Goal: Information Seeking & Learning: Learn about a topic

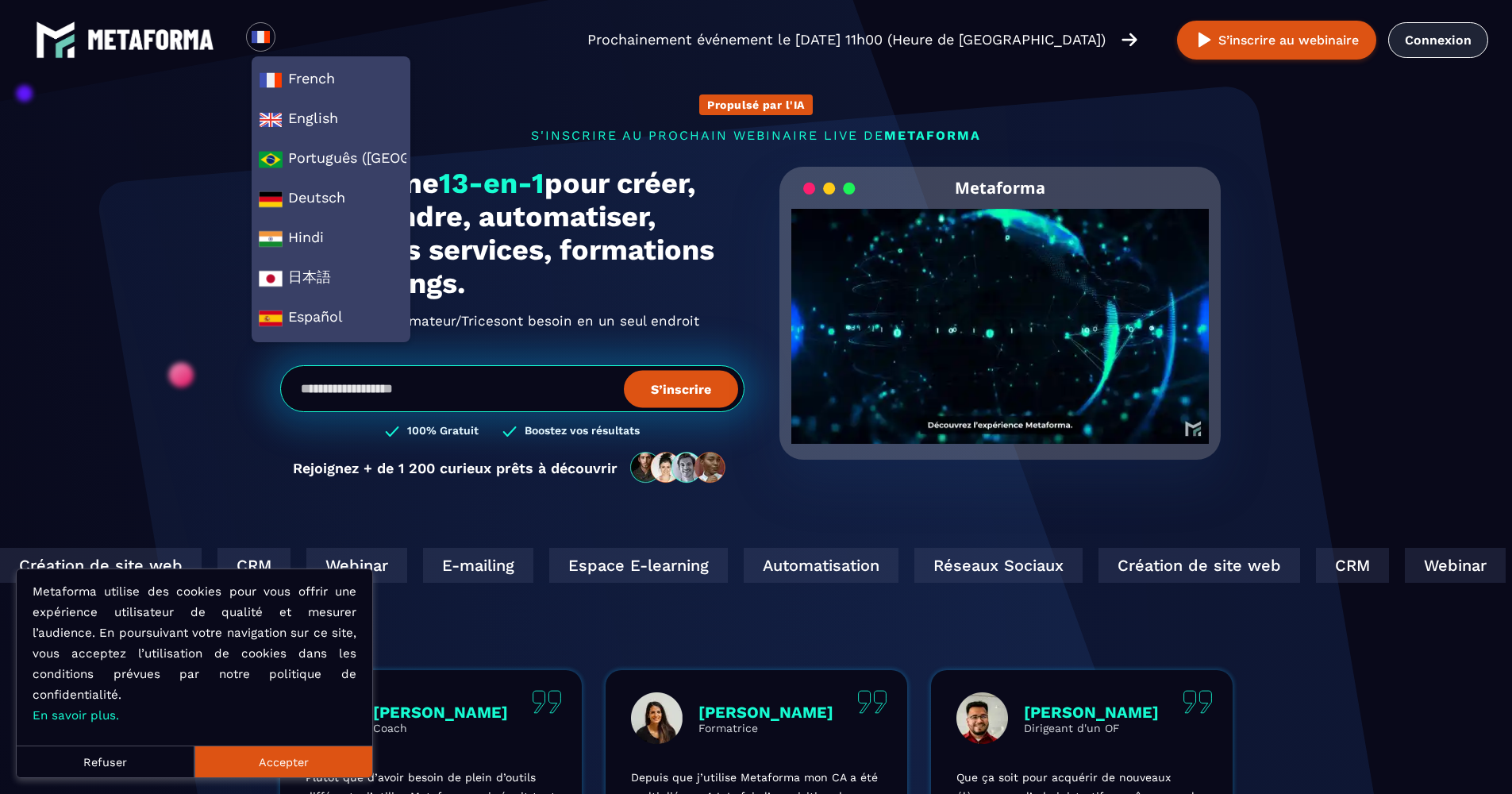
click at [1416, 36] on link "Connexion" at bounding box center [1438, 40] width 100 height 36
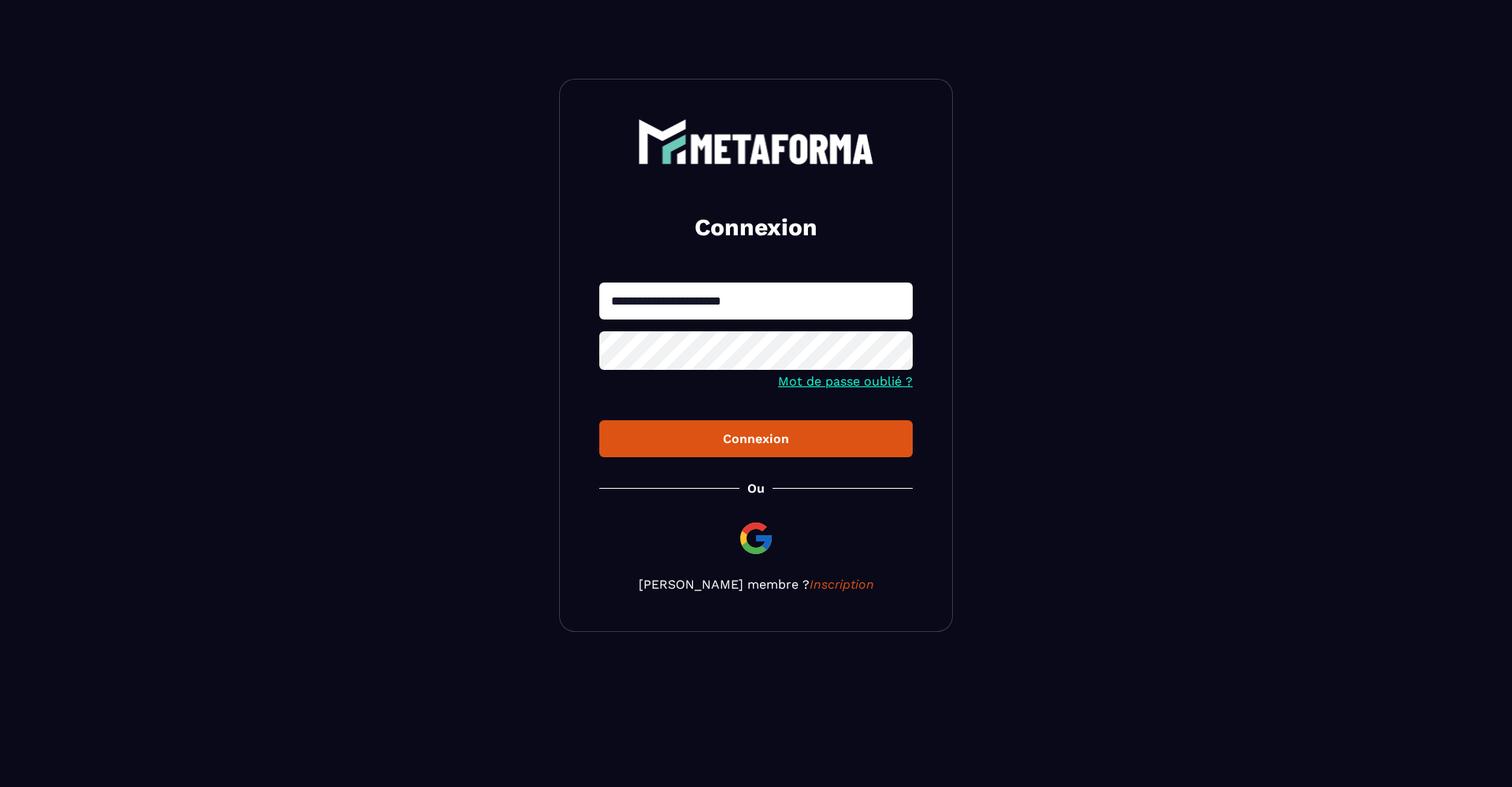
type input "**********"
click at [894, 355] on icon at bounding box center [895, 352] width 17 height 14
click at [760, 444] on div "Connexion" at bounding box center [756, 438] width 289 height 15
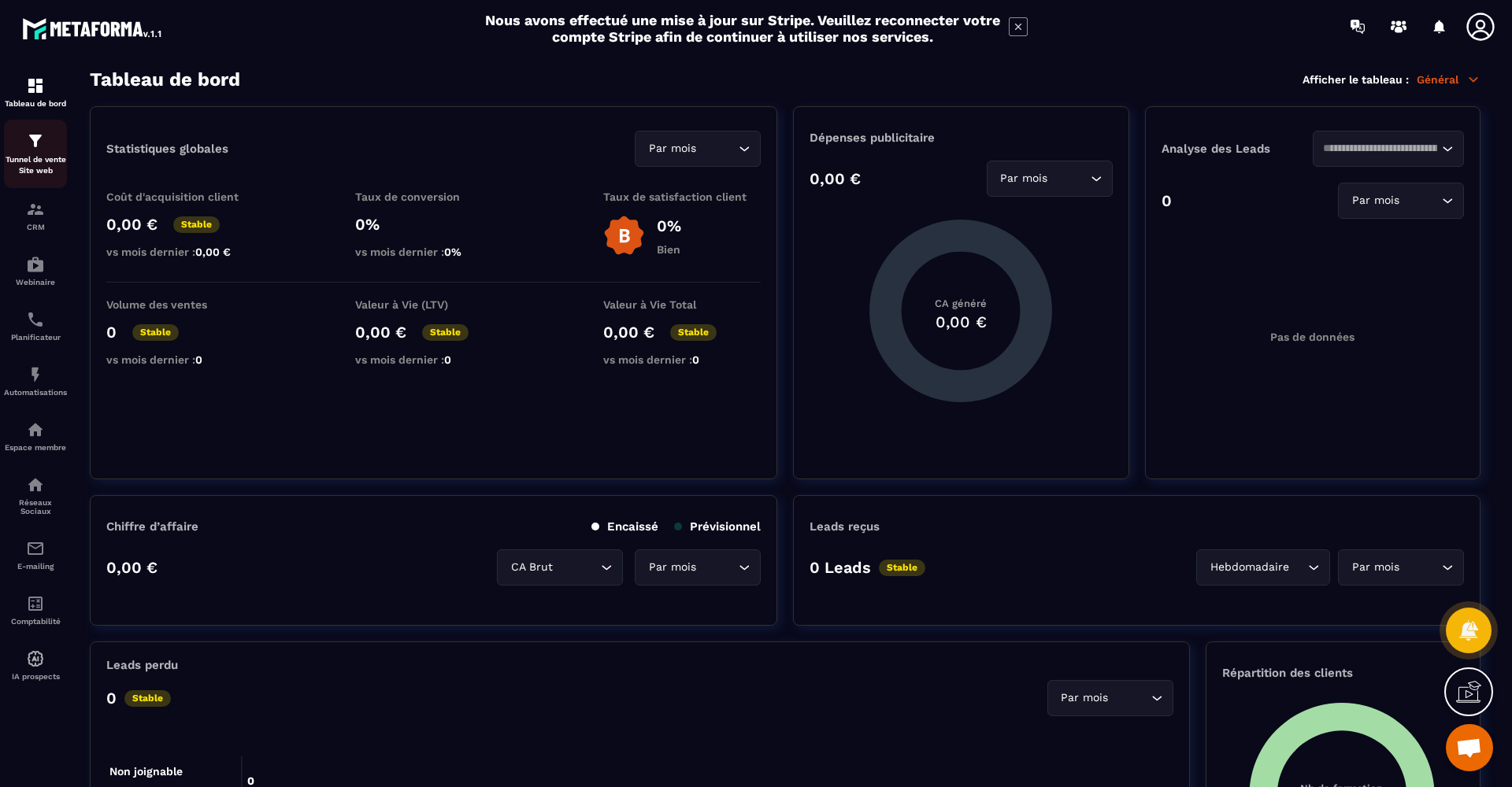
click at [26, 153] on div "Tunnel de vente Site web" at bounding box center [35, 154] width 63 height 45
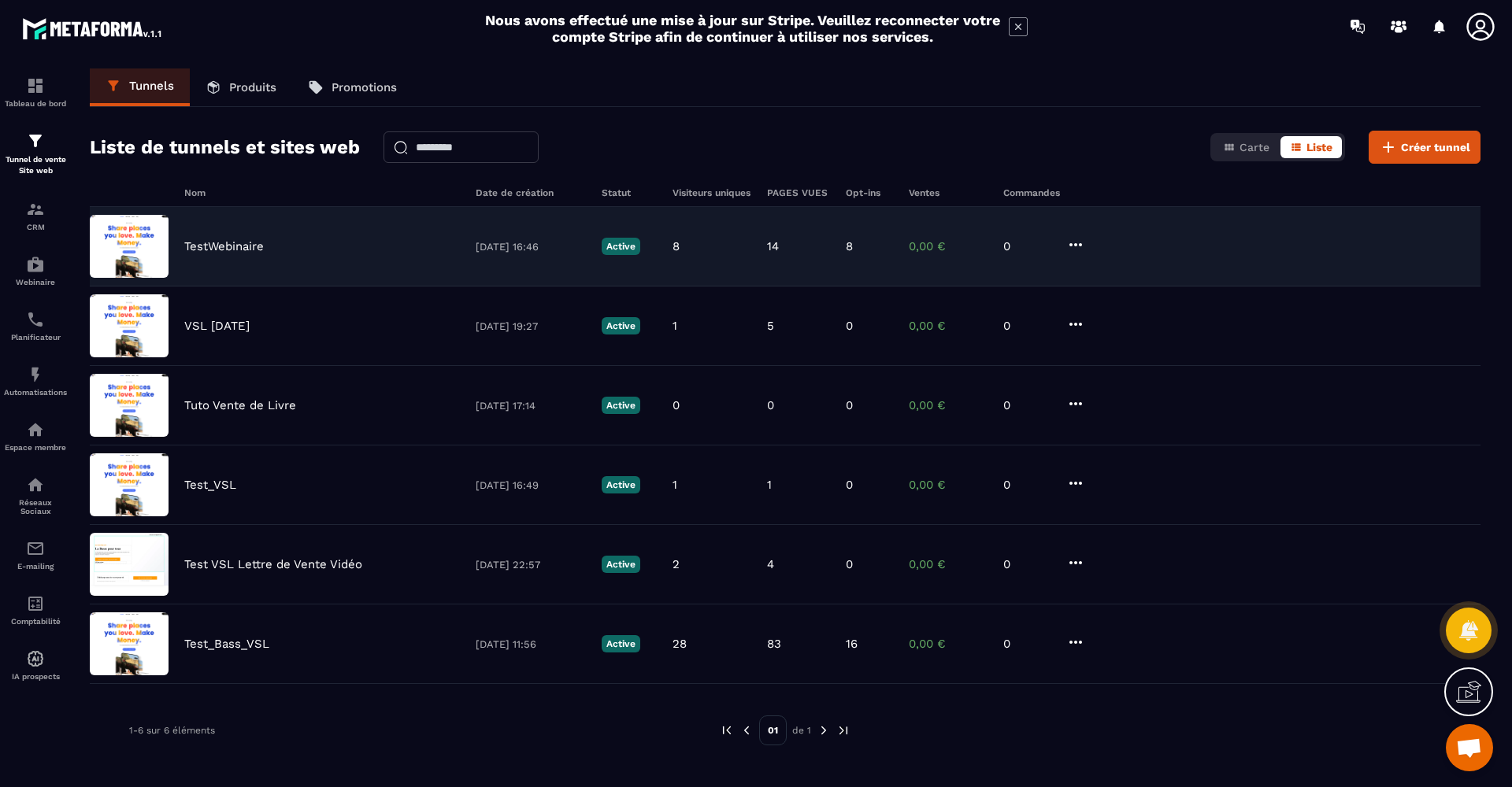
click at [194, 243] on p "TestWebinaire" at bounding box center [224, 246] width 79 height 14
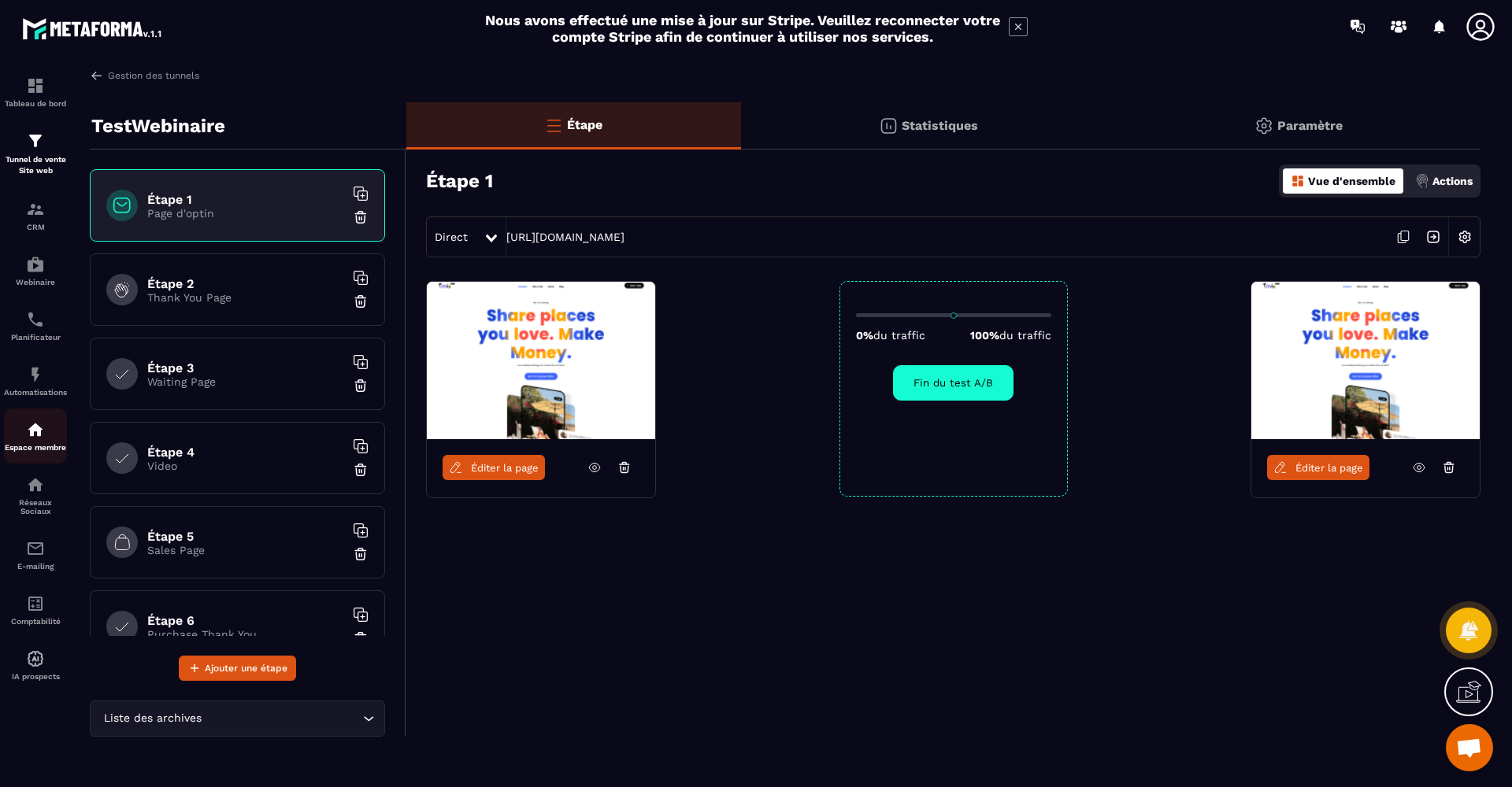
click at [38, 439] on div "Espace membre" at bounding box center [35, 436] width 63 height 32
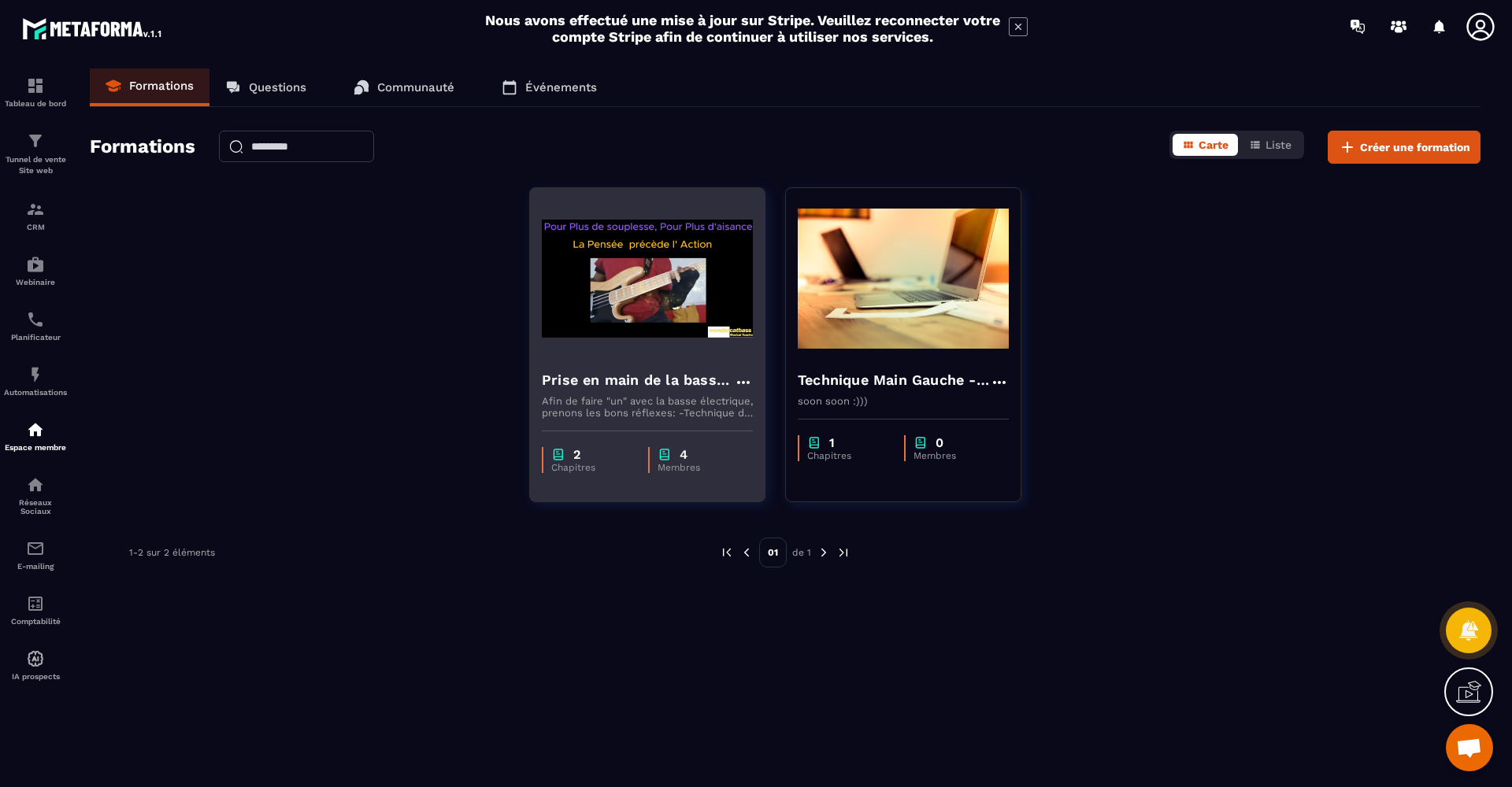
click at [606, 371] on h4 "Prise en main de la basse électrique" at bounding box center [638, 381] width 192 height 22
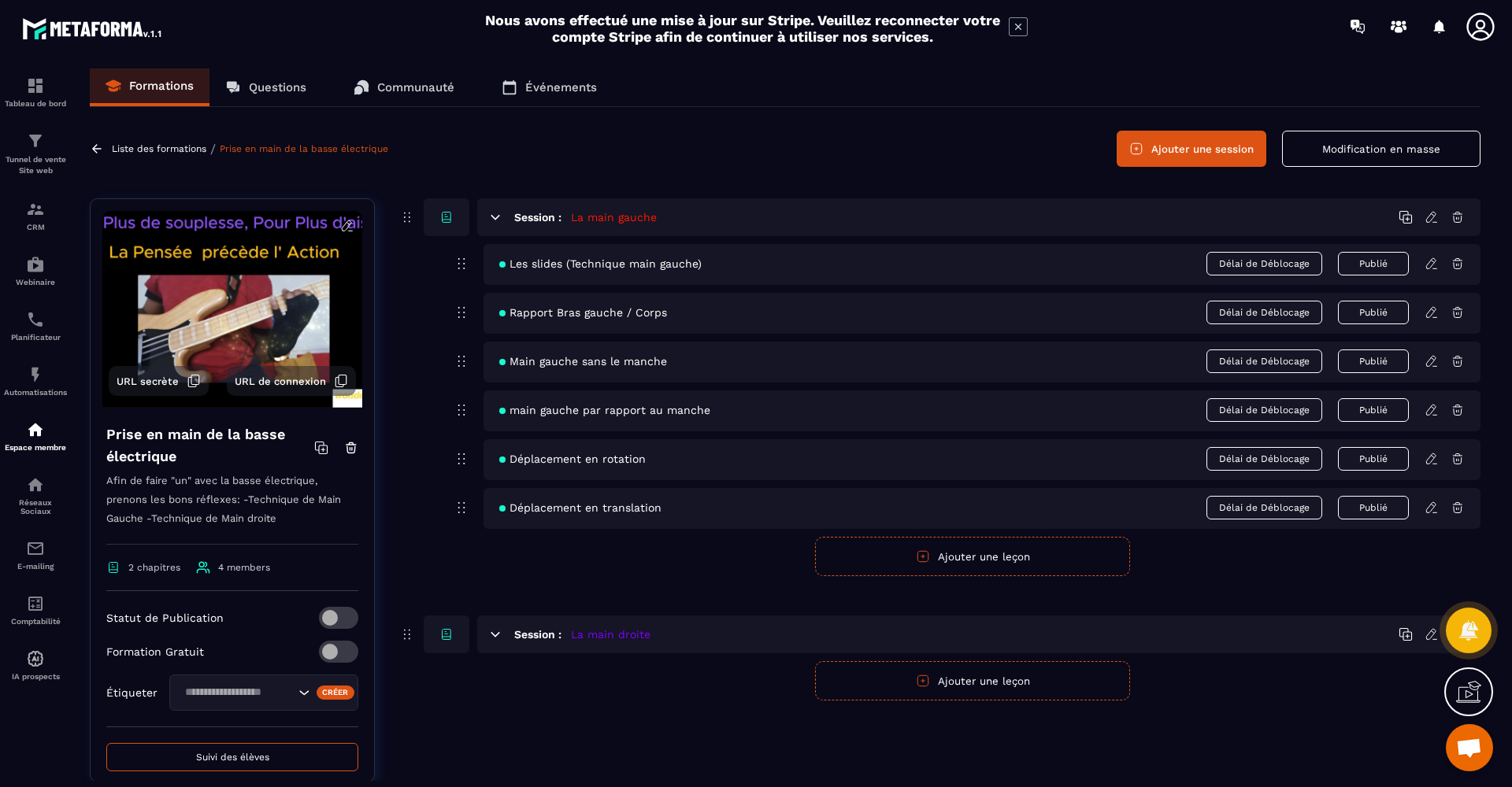
click at [1432, 363] on icon at bounding box center [1430, 361] width 9 height 10
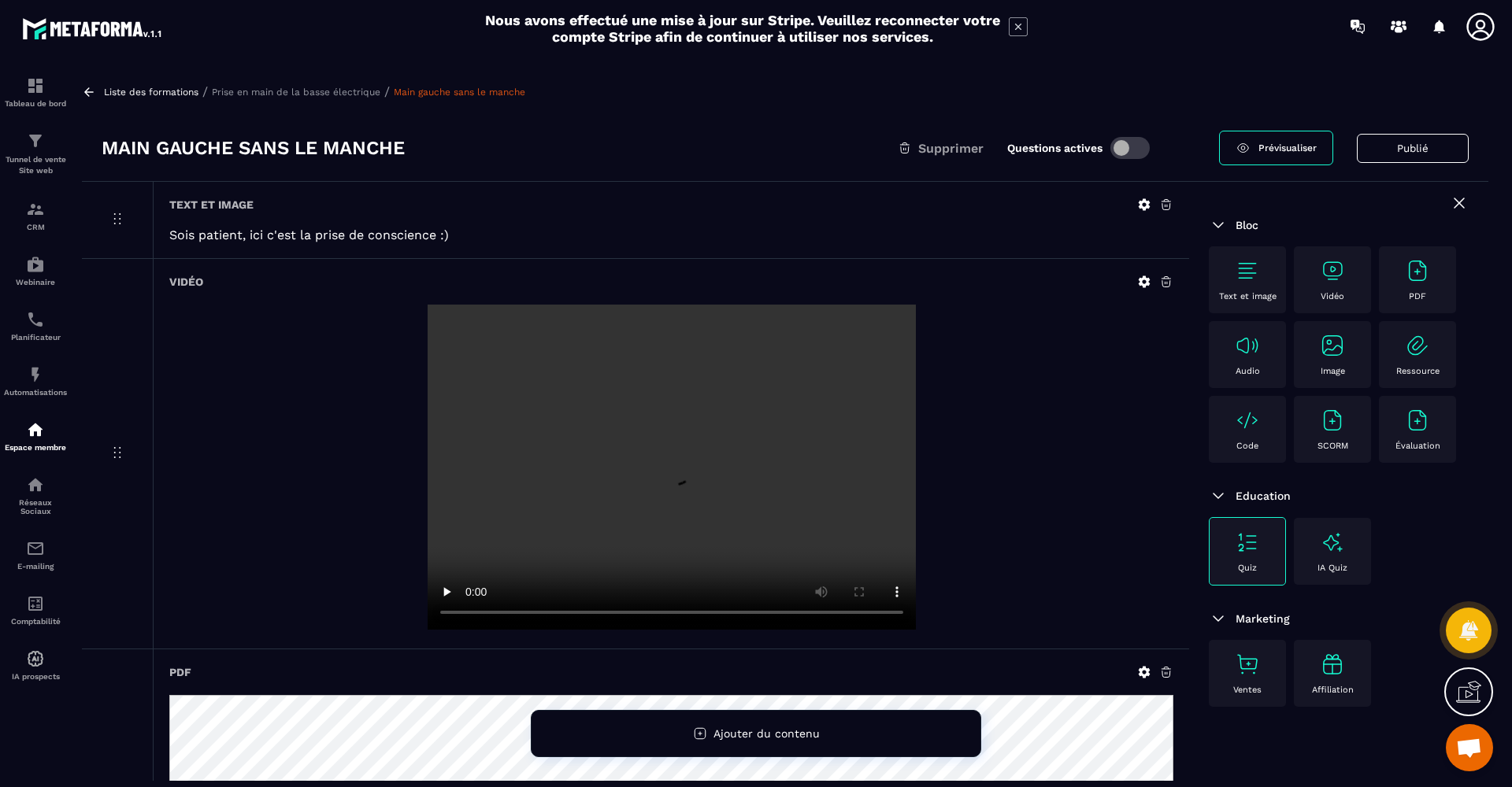
click at [675, 468] on video at bounding box center [671, 468] width 488 height 325
click at [1465, 204] on icon at bounding box center [1459, 203] width 19 height 19
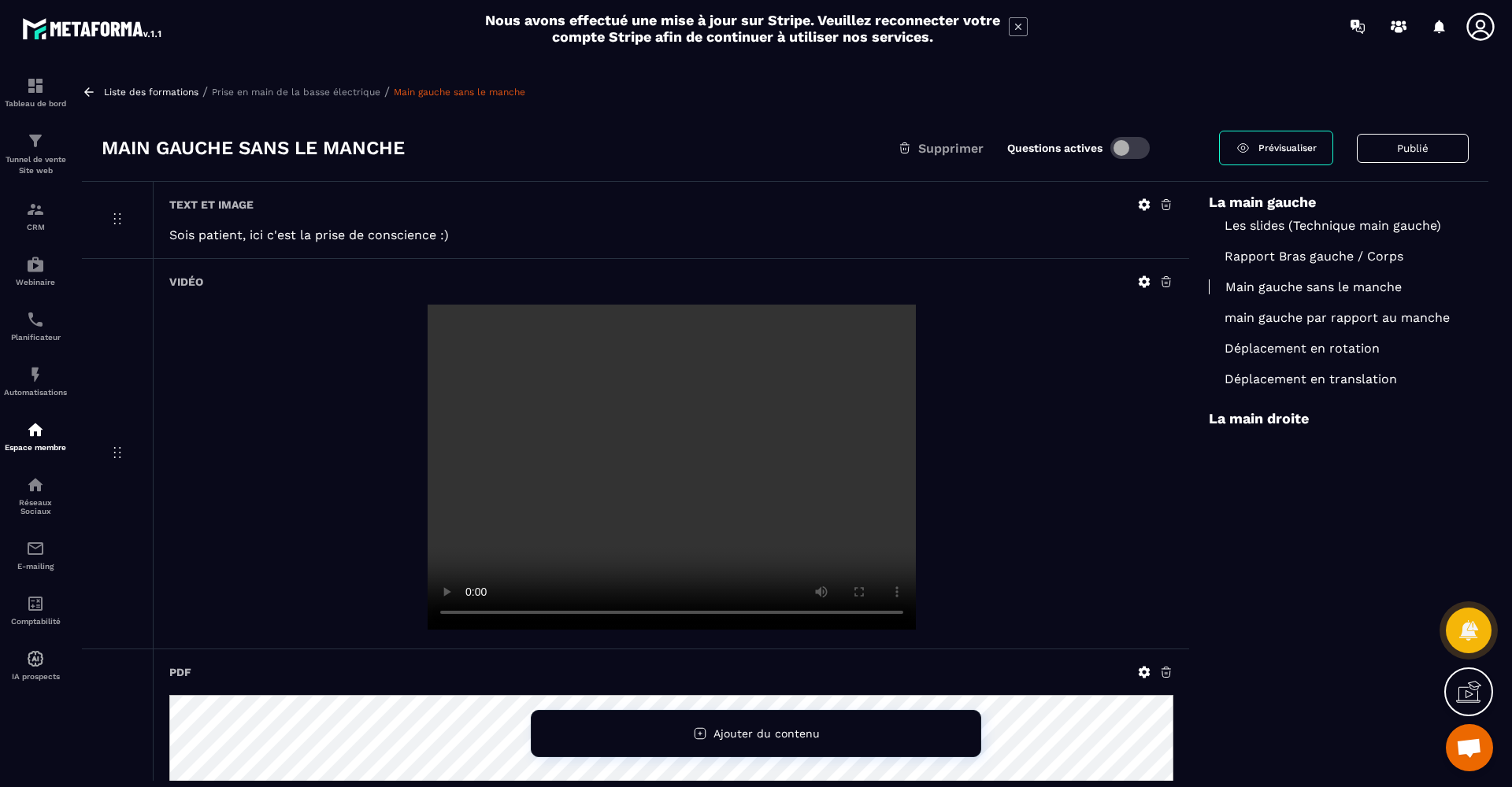
click at [1267, 323] on p "main gauche par rapport au manche" at bounding box center [1339, 317] width 260 height 15
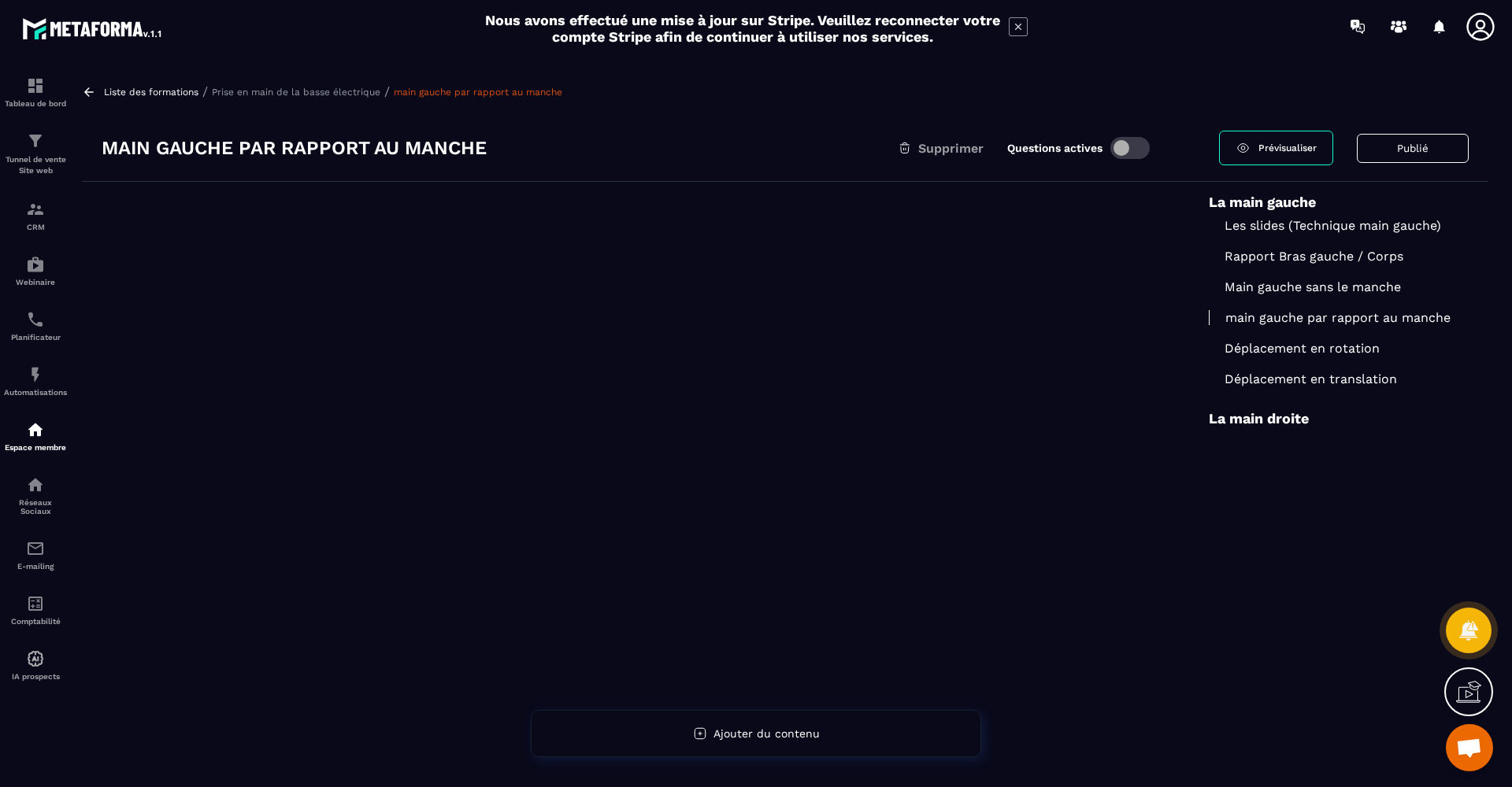
click at [1293, 227] on p "Les slides (Technique main gauche)" at bounding box center [1339, 225] width 260 height 15
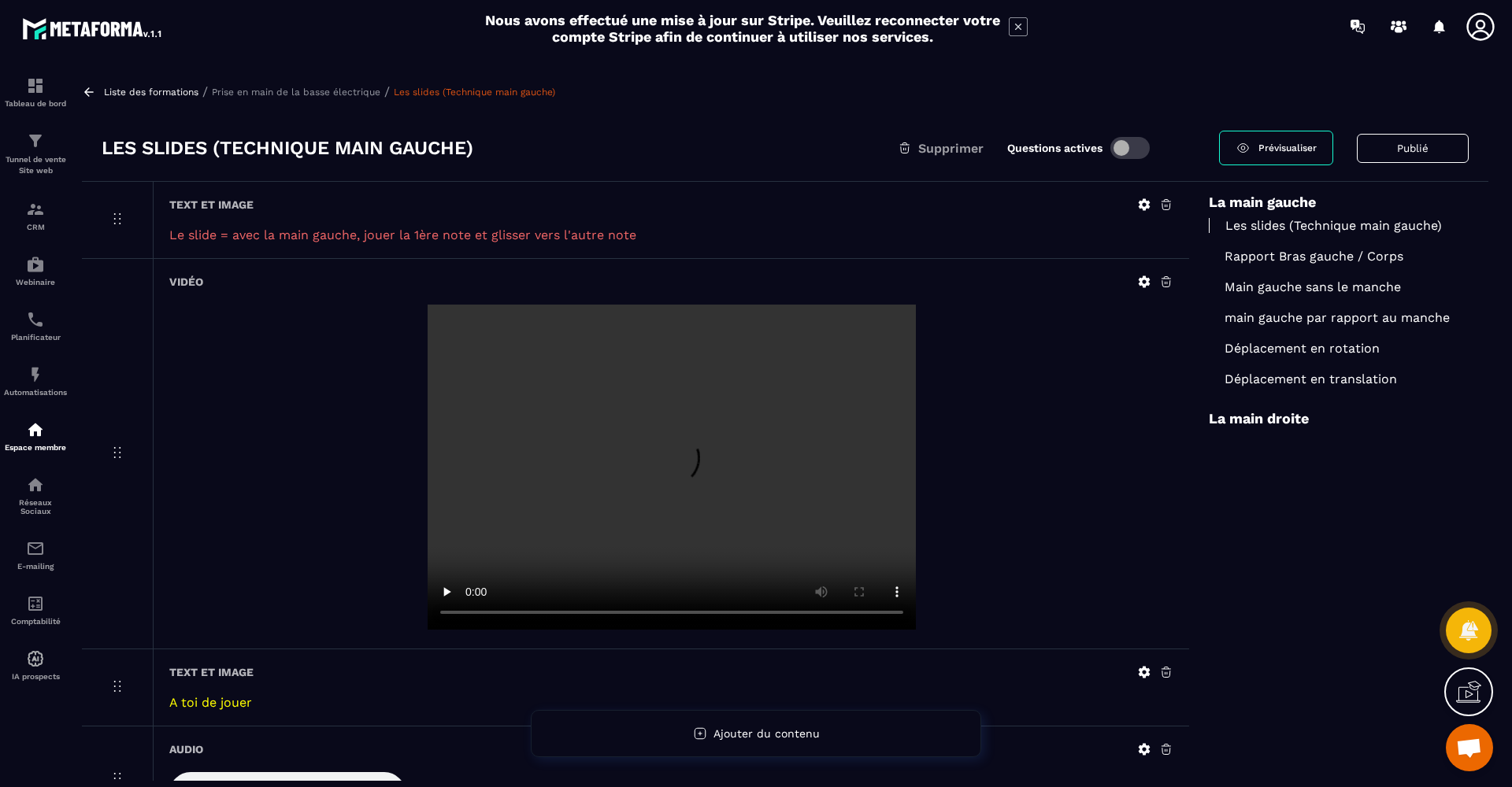
click at [1266, 258] on p "Rapport Bras gauche / Corps" at bounding box center [1339, 256] width 260 height 15
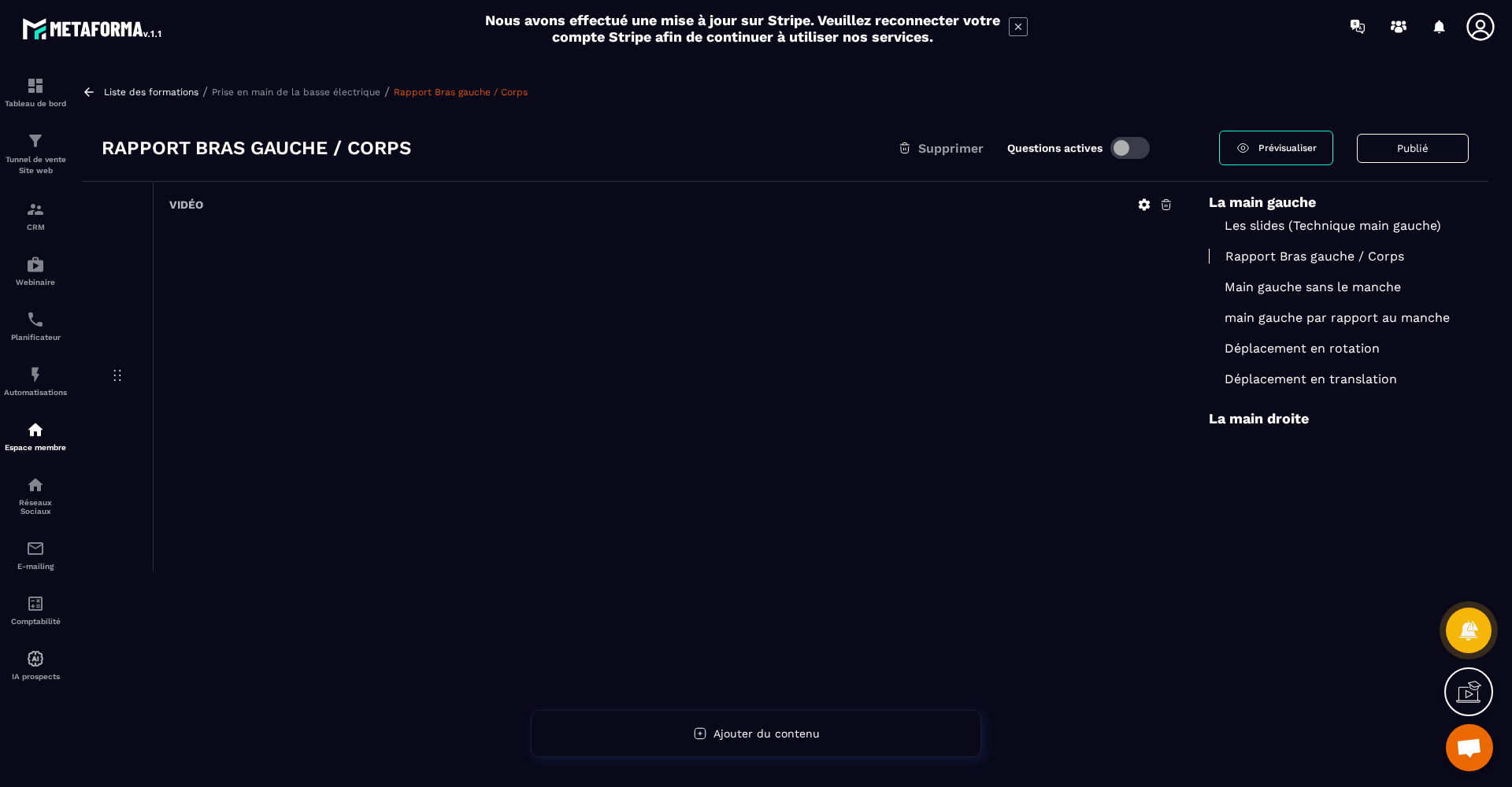
click at [1276, 149] on span "Prévisualiser" at bounding box center [1288, 147] width 59 height 11
